Goal: Find specific page/section: Find specific page/section

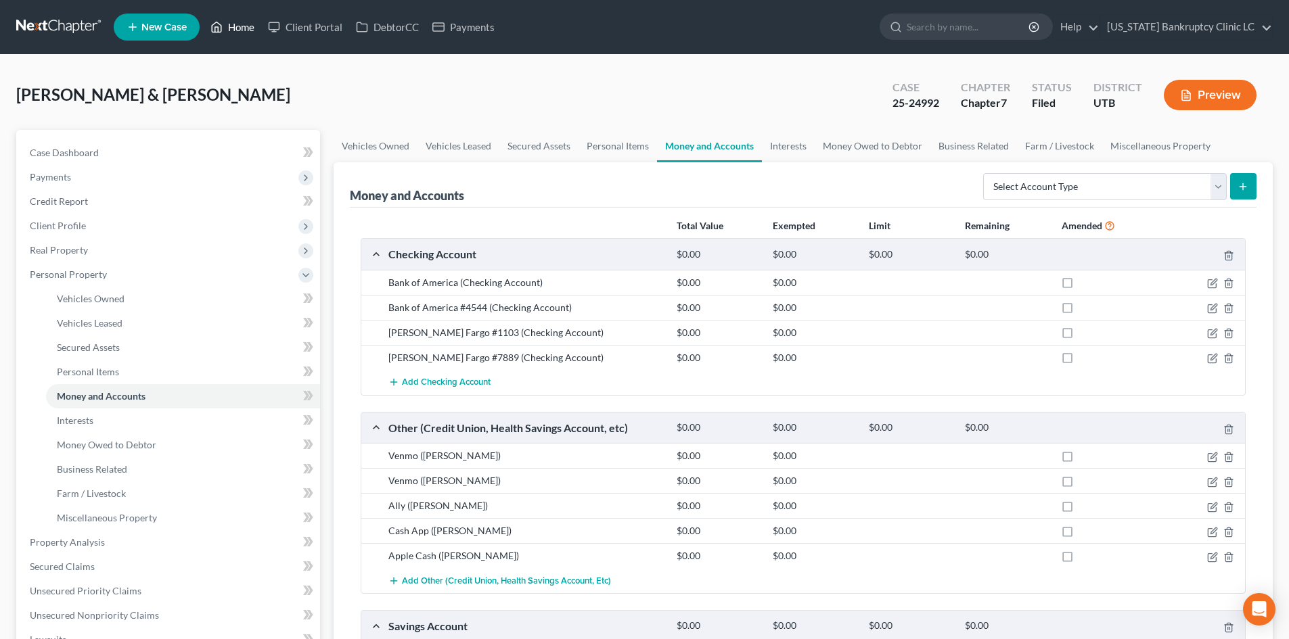
click at [240, 26] on link "Home" at bounding box center [233, 27] width 58 height 24
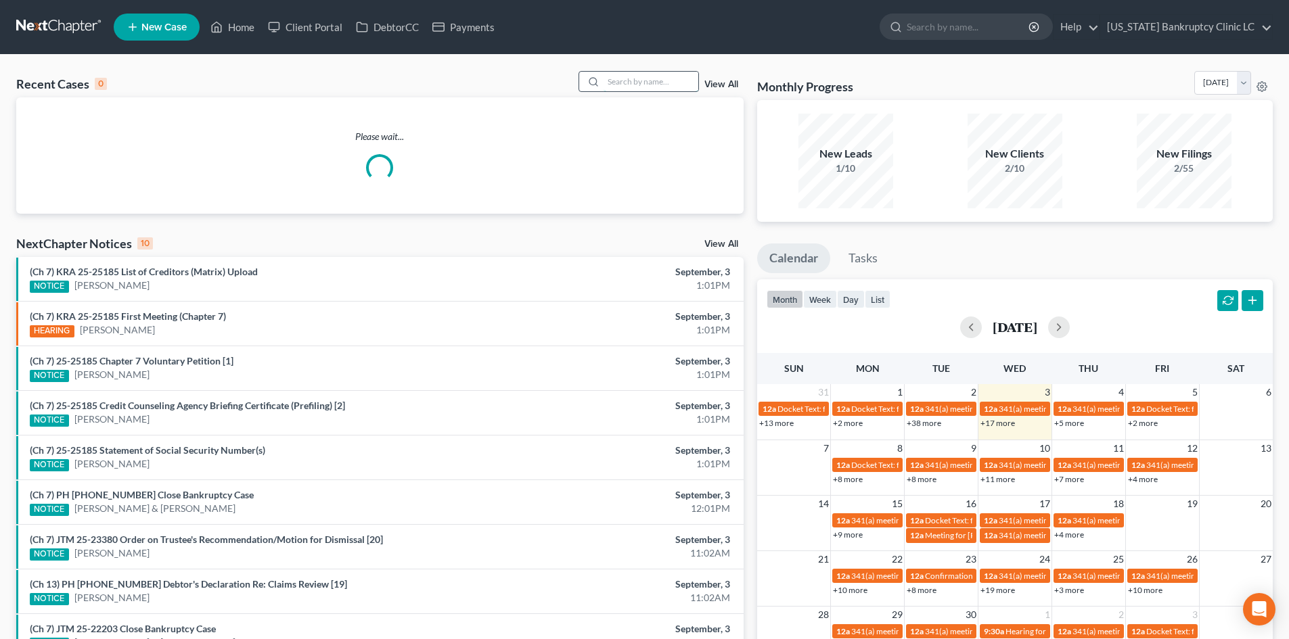
click at [609, 91] on input "search" at bounding box center [651, 82] width 95 height 20
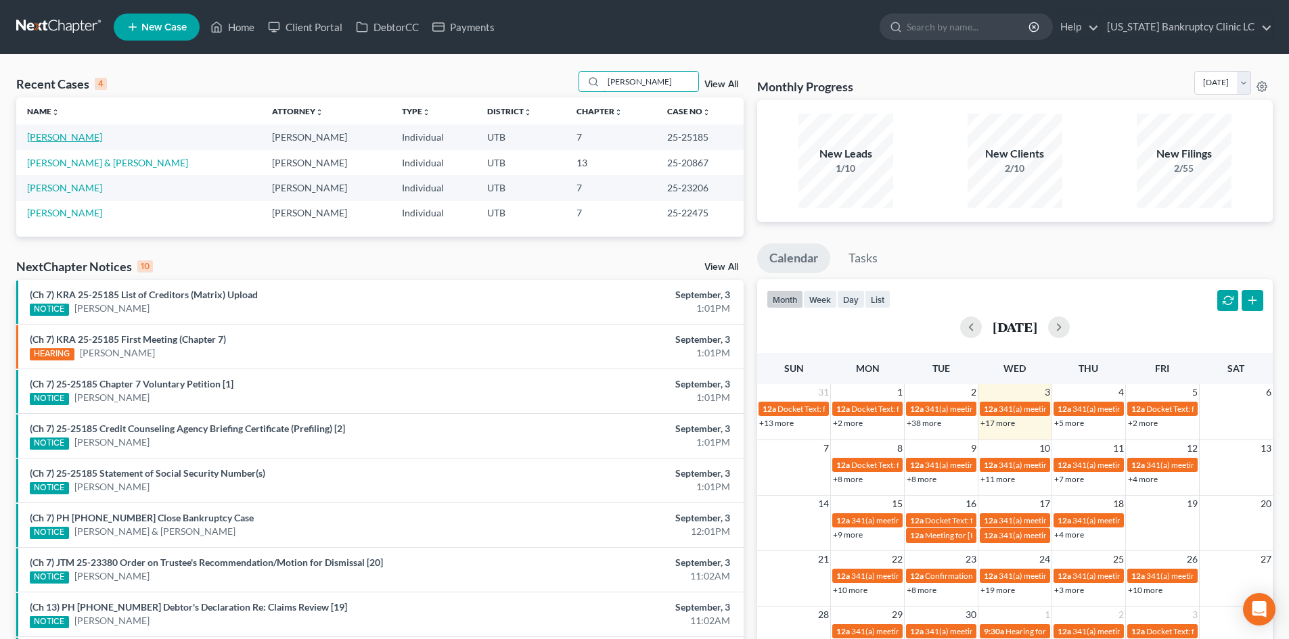
type input "[PERSON_NAME]"
click at [71, 134] on link "[PERSON_NAME]" at bounding box center [64, 137] width 75 height 12
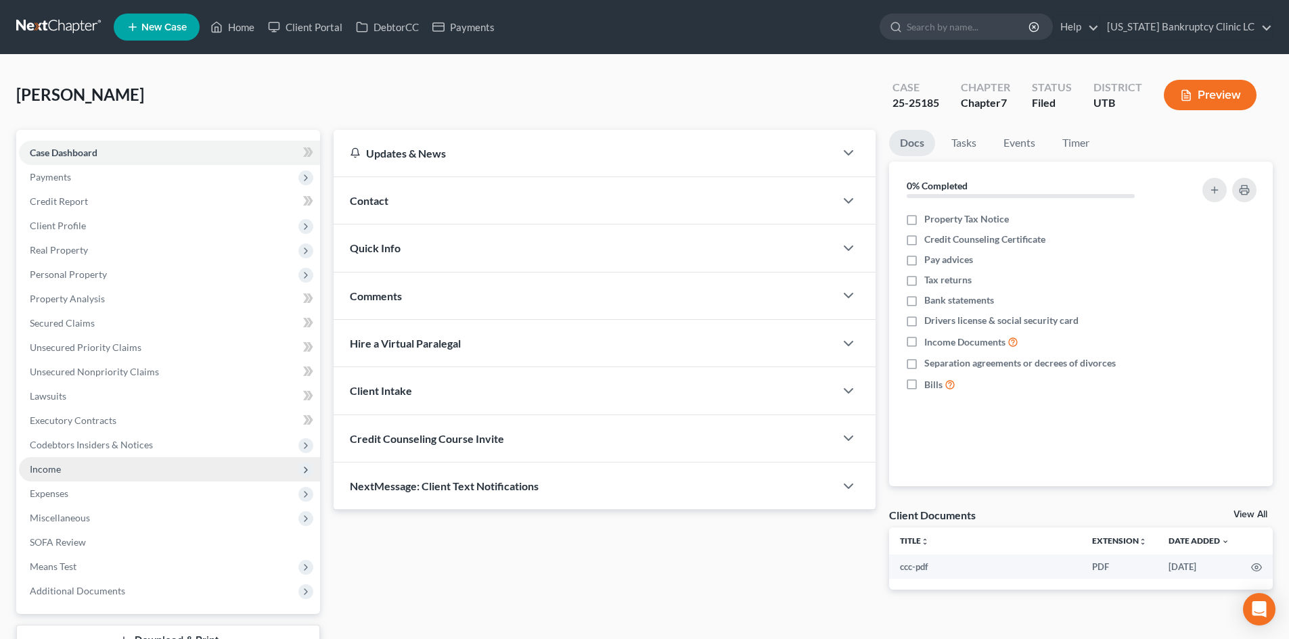
click at [125, 463] on span "Income" at bounding box center [169, 469] width 301 height 24
click at [117, 466] on span "Income" at bounding box center [169, 469] width 301 height 24
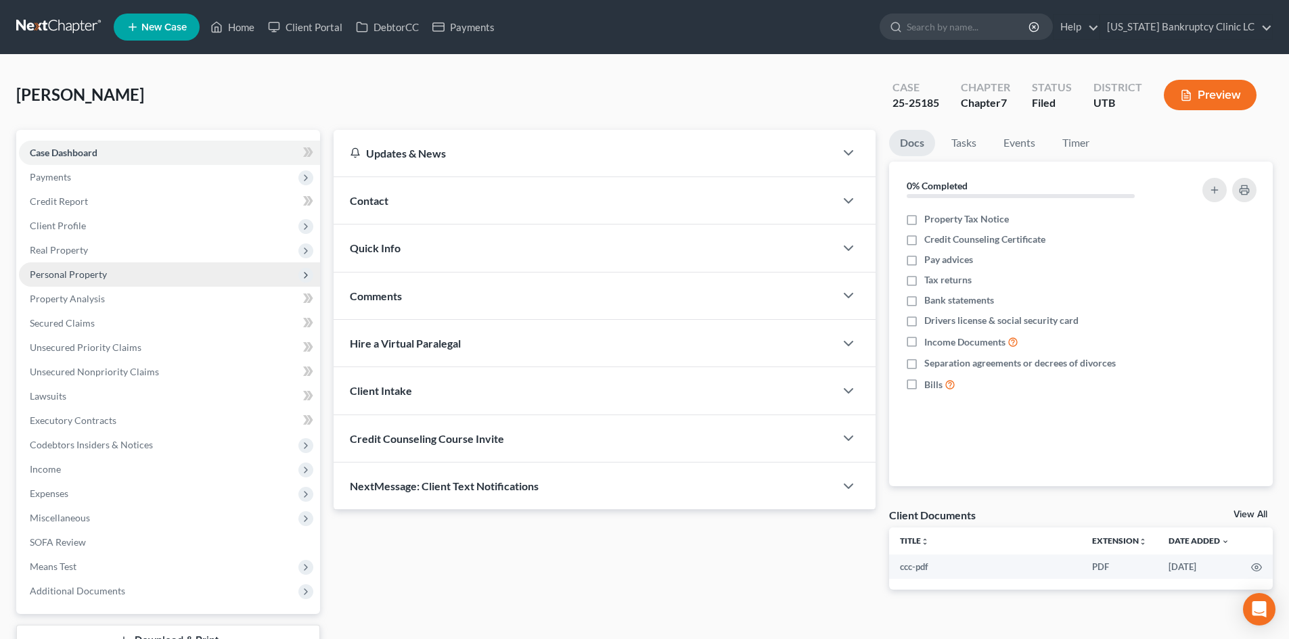
click at [108, 279] on span "Personal Property" at bounding box center [169, 275] width 301 height 24
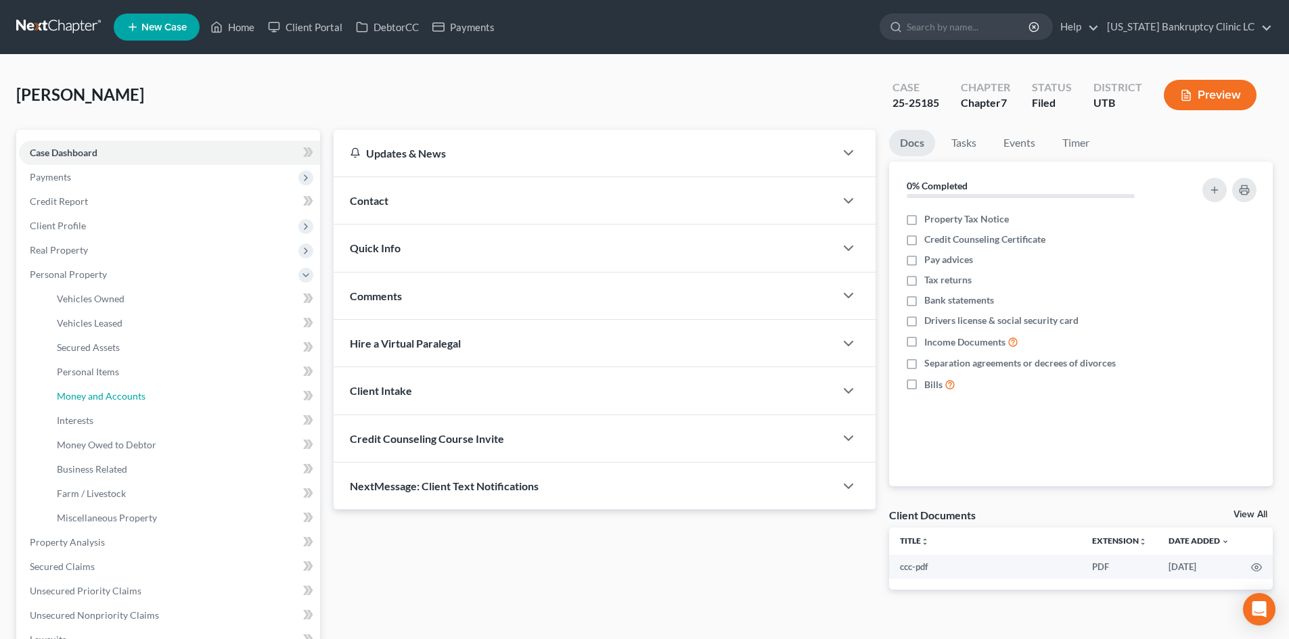
click at [150, 392] on link "Money and Accounts" at bounding box center [183, 396] width 274 height 24
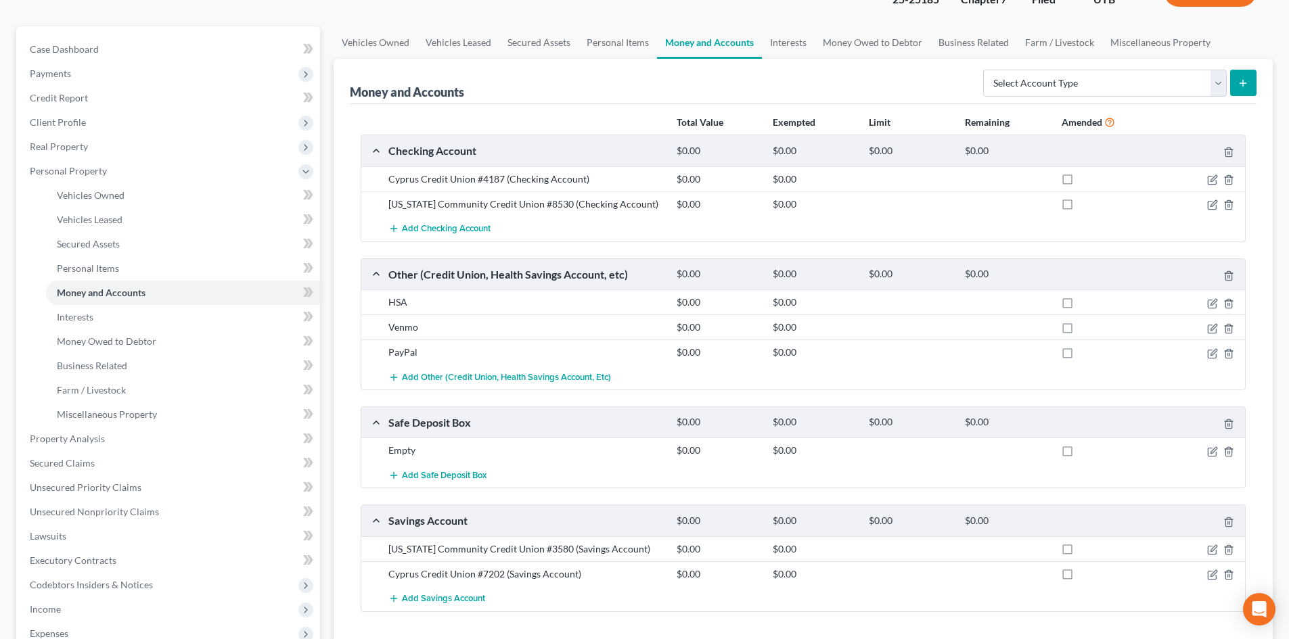
scroll to position [135, 0]
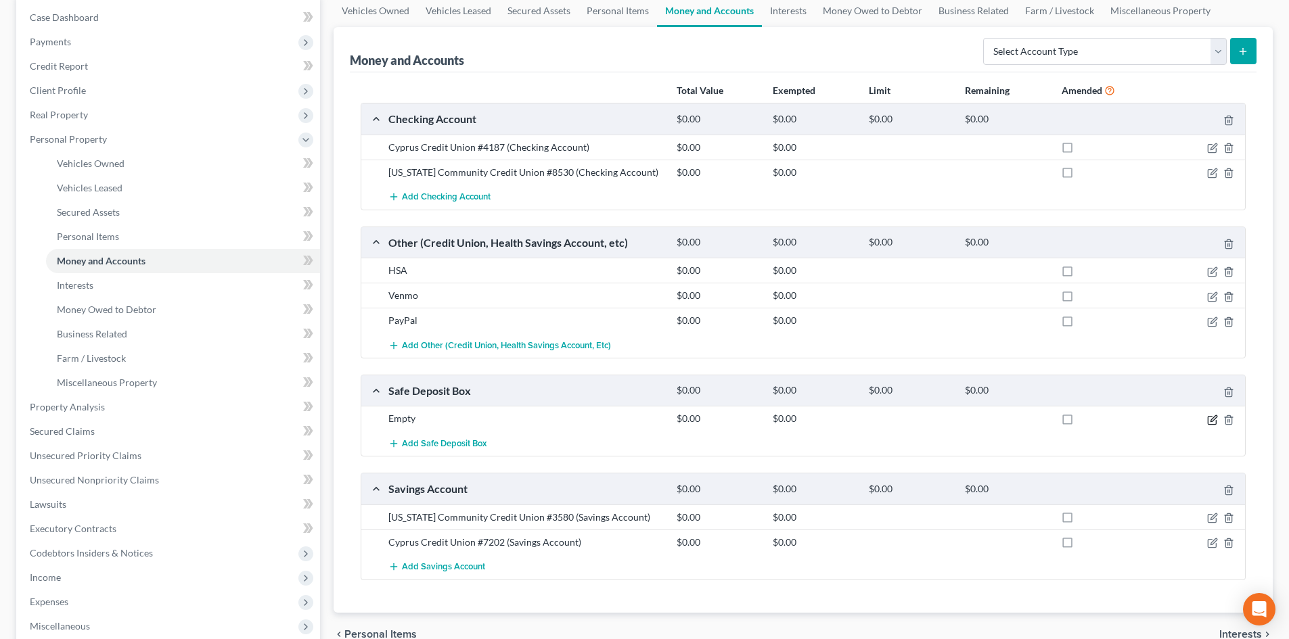
click at [1209, 420] on icon "button" at bounding box center [1212, 420] width 11 height 11
select select "46"
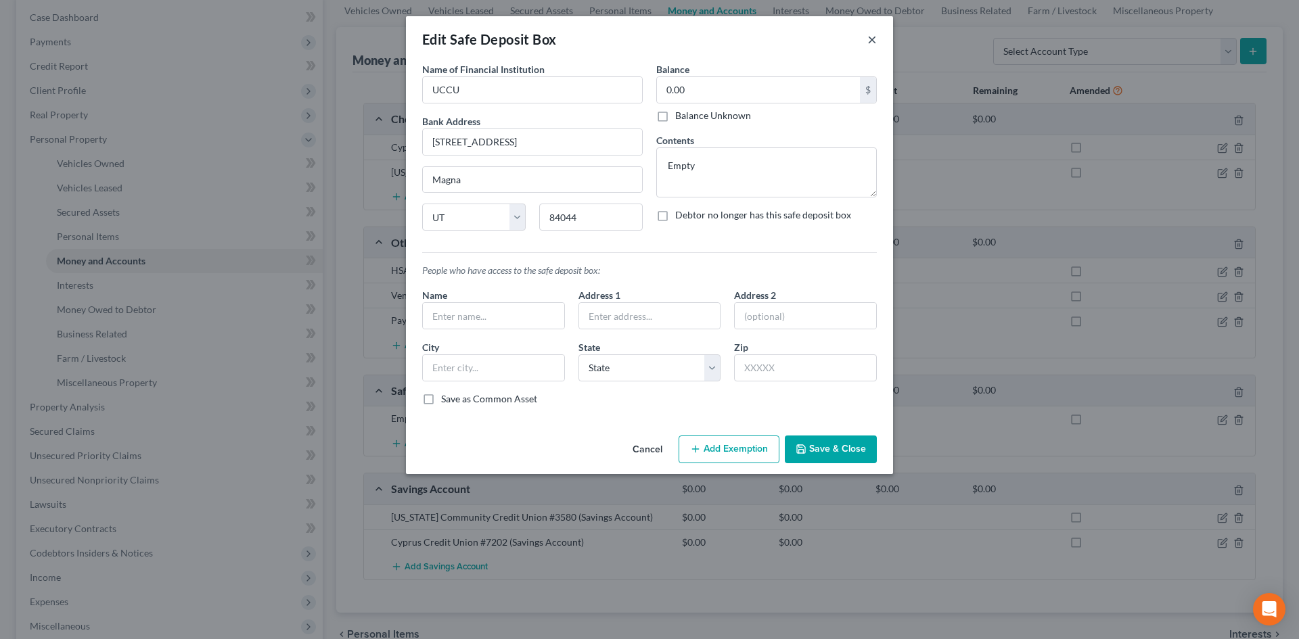
click at [870, 42] on button "×" at bounding box center [871, 39] width 9 height 16
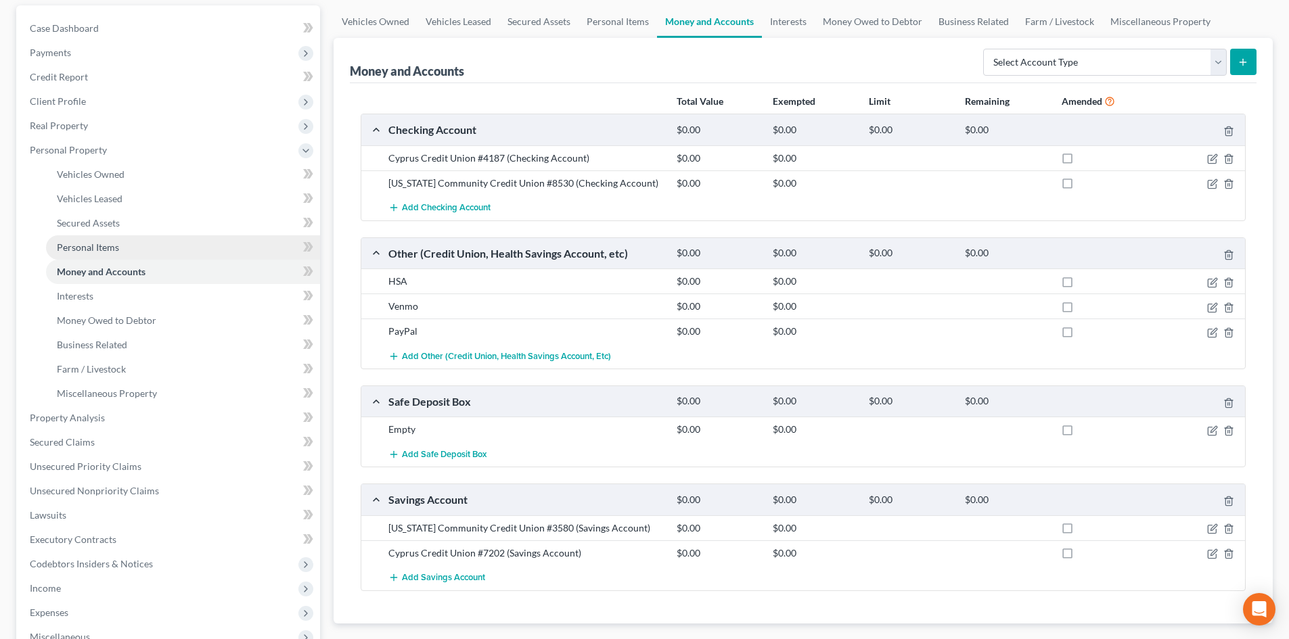
scroll to position [0, 0]
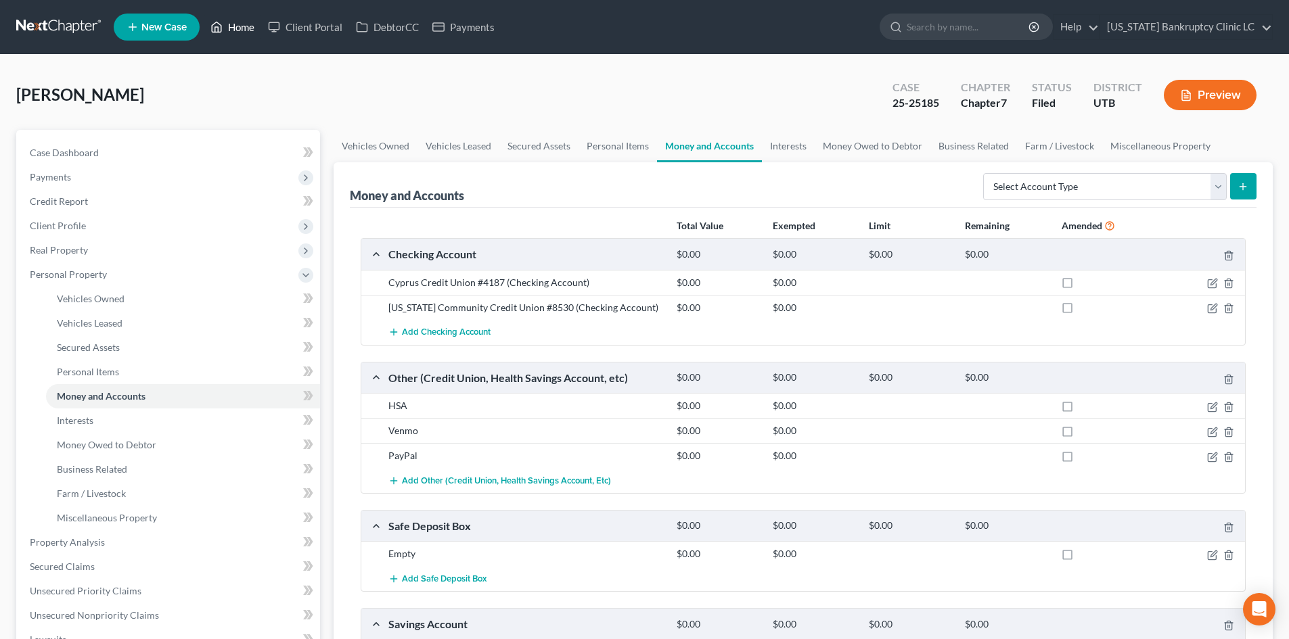
click at [224, 16] on link "Home" at bounding box center [233, 27] width 58 height 24
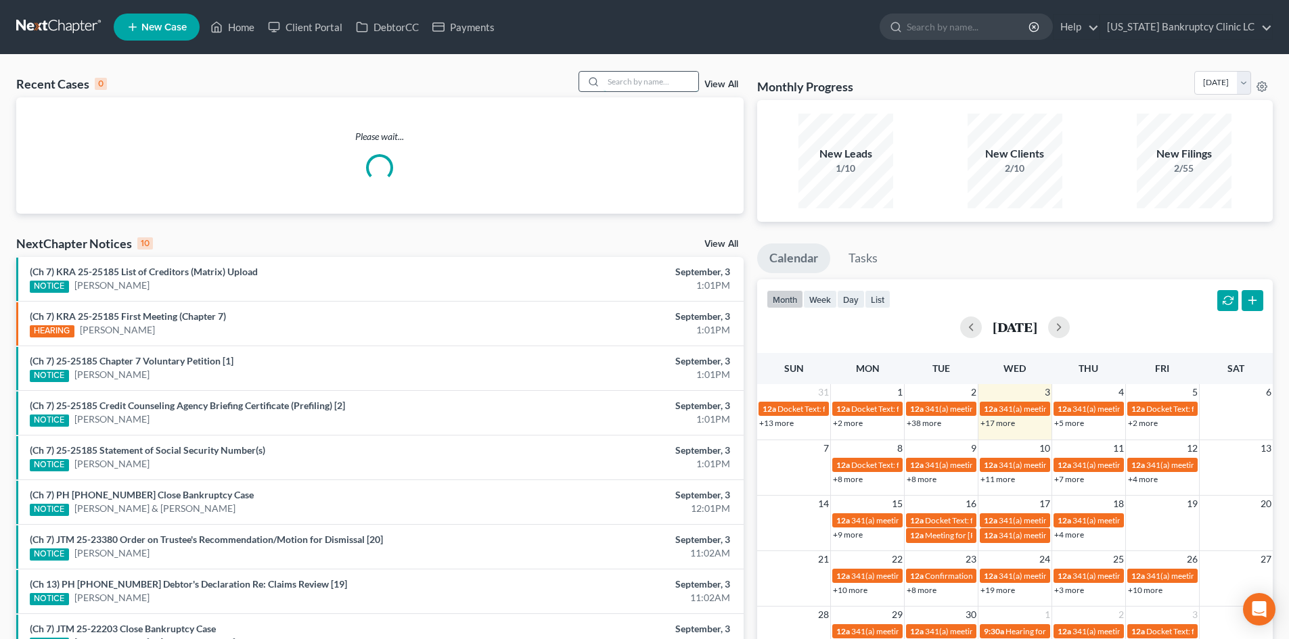
click at [614, 78] on input "search" at bounding box center [651, 82] width 95 height 20
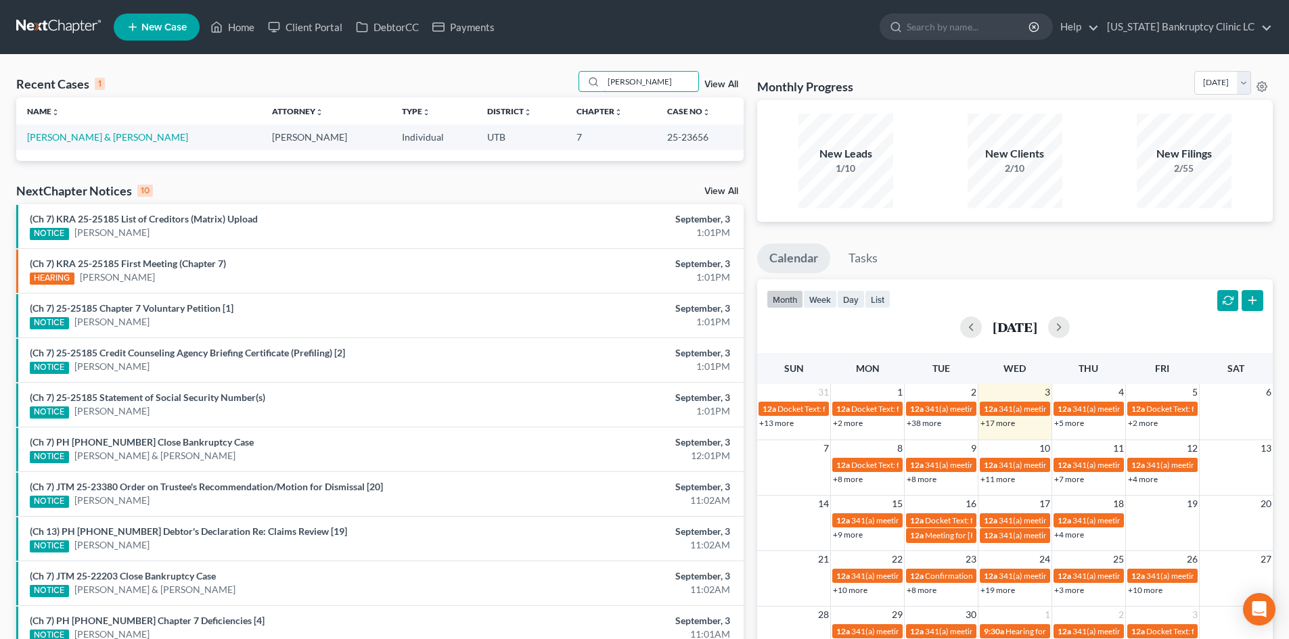
type input "[PERSON_NAME]"
click at [62, 134] on link "[PERSON_NAME] & [PERSON_NAME]" at bounding box center [107, 137] width 161 height 12
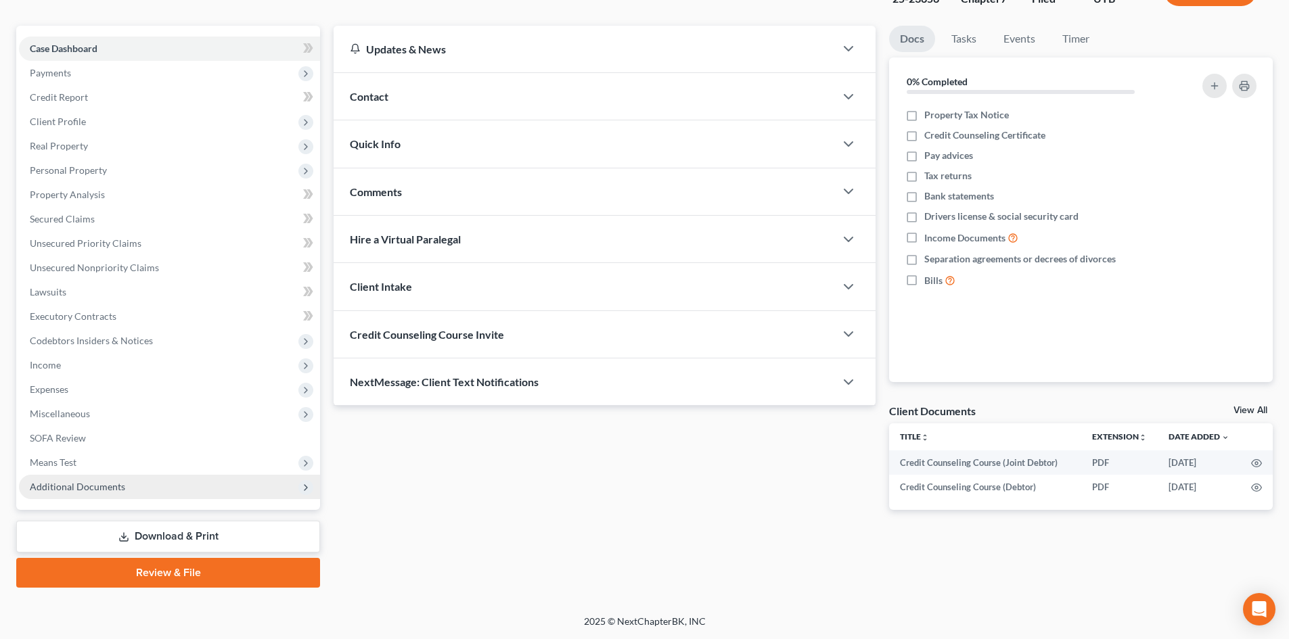
click at [118, 487] on span "Additional Documents" at bounding box center [77, 487] width 95 height 12
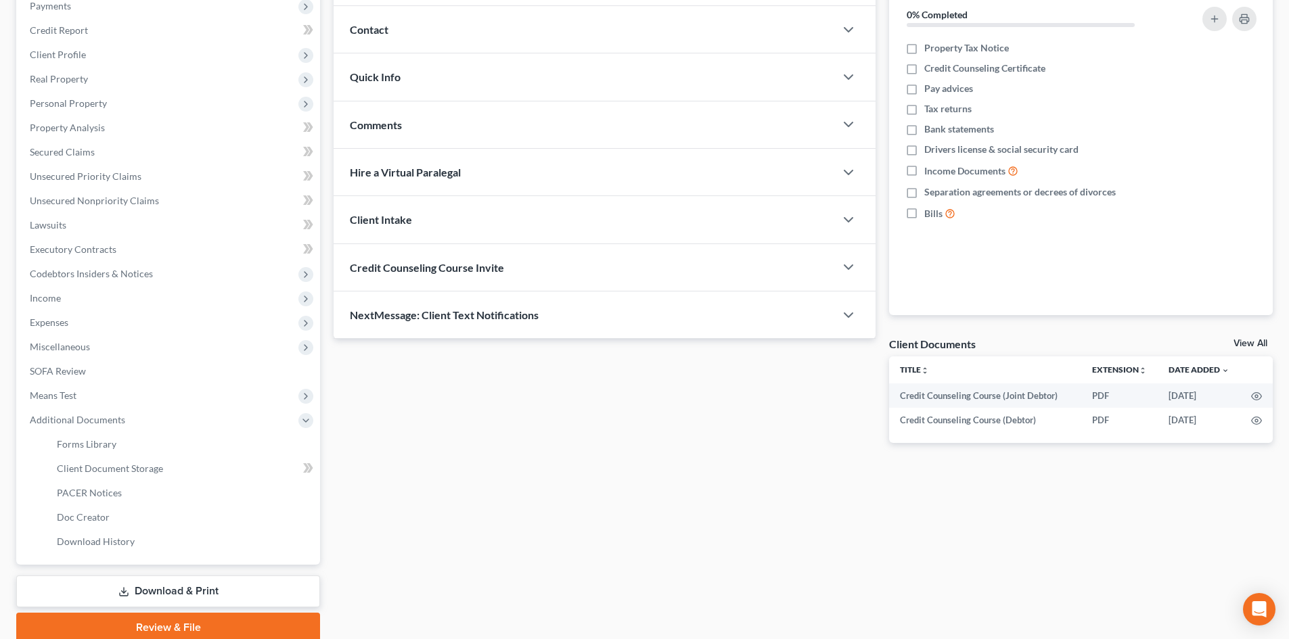
scroll to position [226, 0]
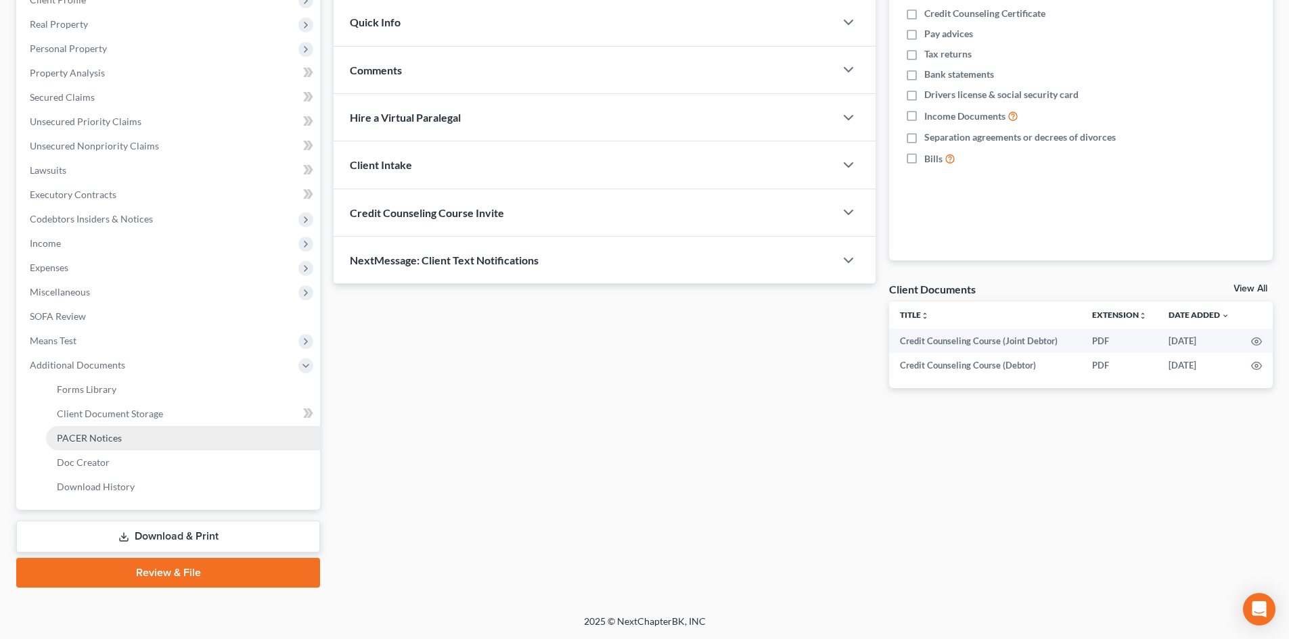
click at [148, 449] on link "PACER Notices" at bounding box center [183, 438] width 274 height 24
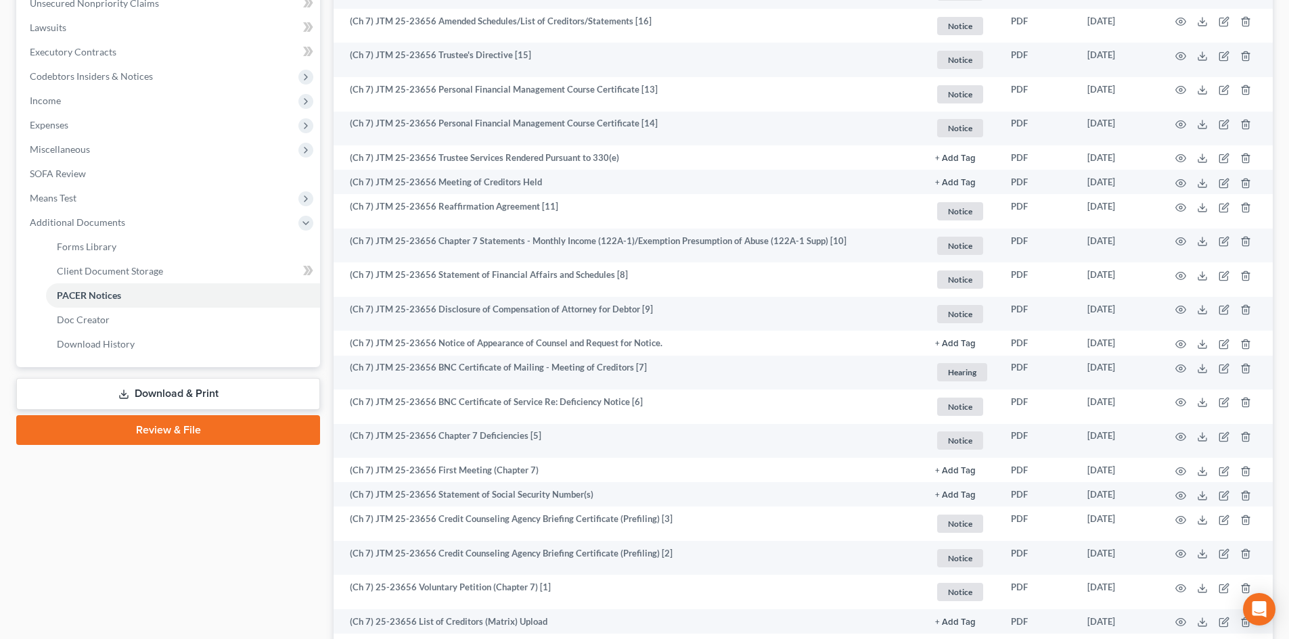
scroll to position [469, 0]
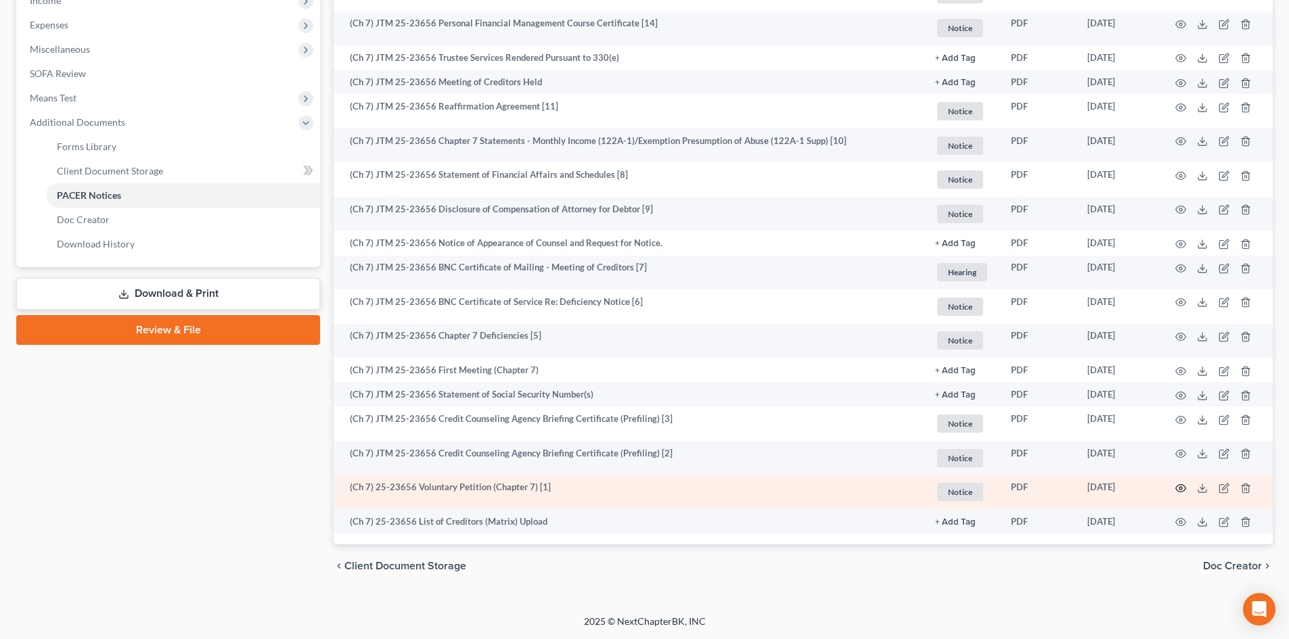
click at [1183, 487] on icon "button" at bounding box center [1180, 488] width 11 height 11
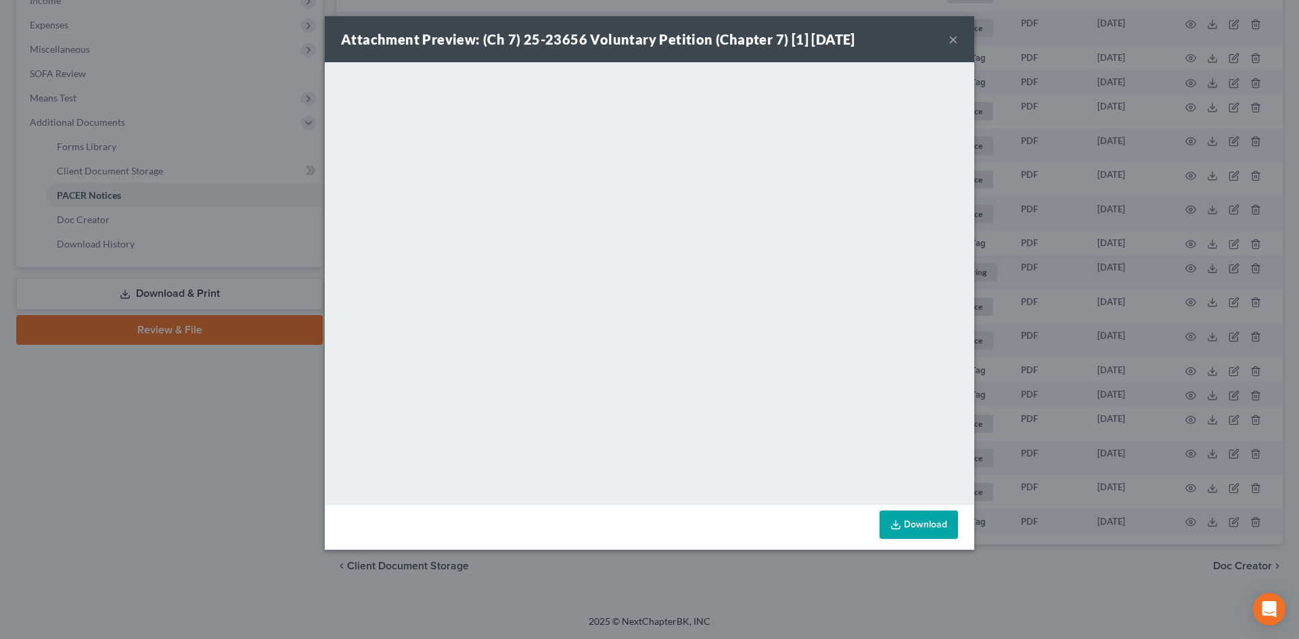
click at [955, 47] on button "×" at bounding box center [953, 39] width 9 height 16
